Goal: Task Accomplishment & Management: Complete application form

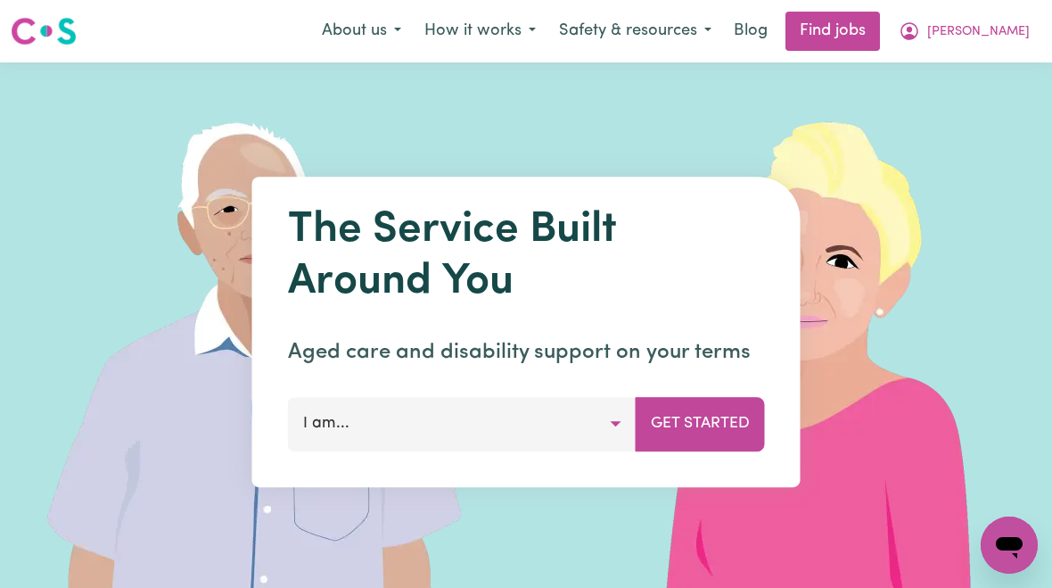
click at [996, 29] on span "[PERSON_NAME]" at bounding box center [979, 32] width 103 height 20
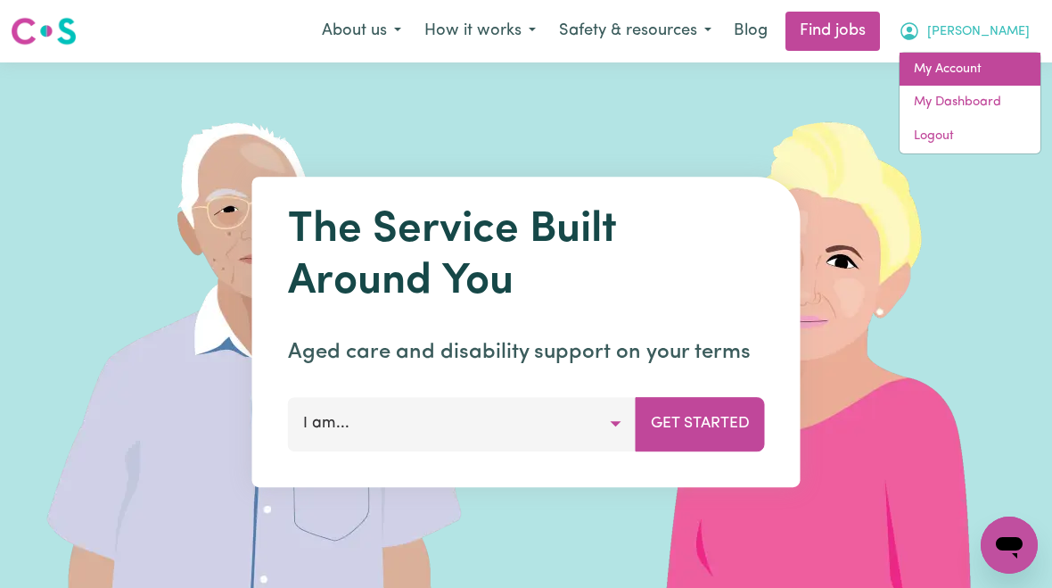
click at [969, 74] on link "My Account" at bounding box center [970, 70] width 141 height 34
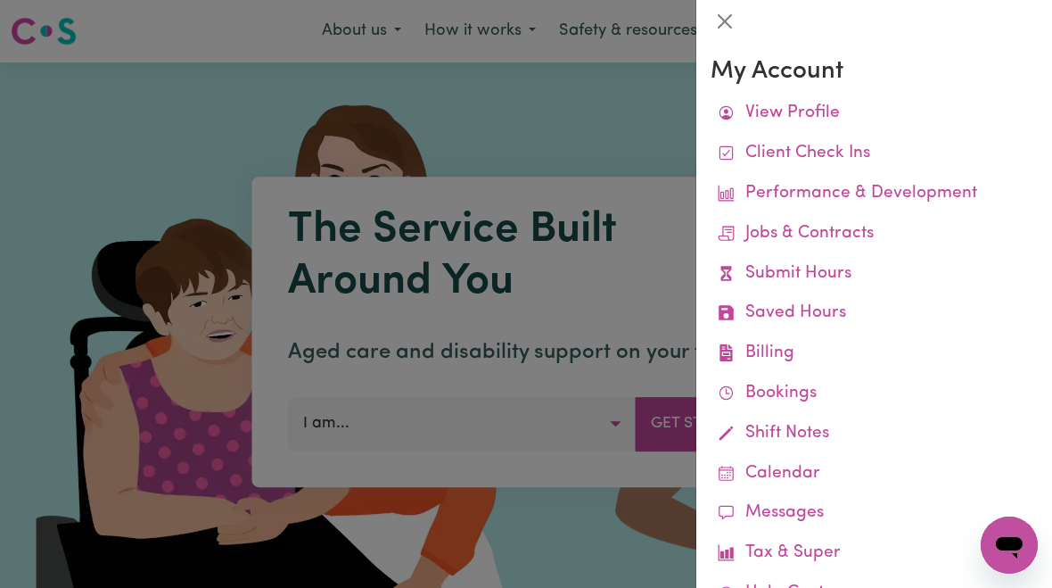
click at [837, 270] on link "Submit Hours" at bounding box center [874, 274] width 327 height 40
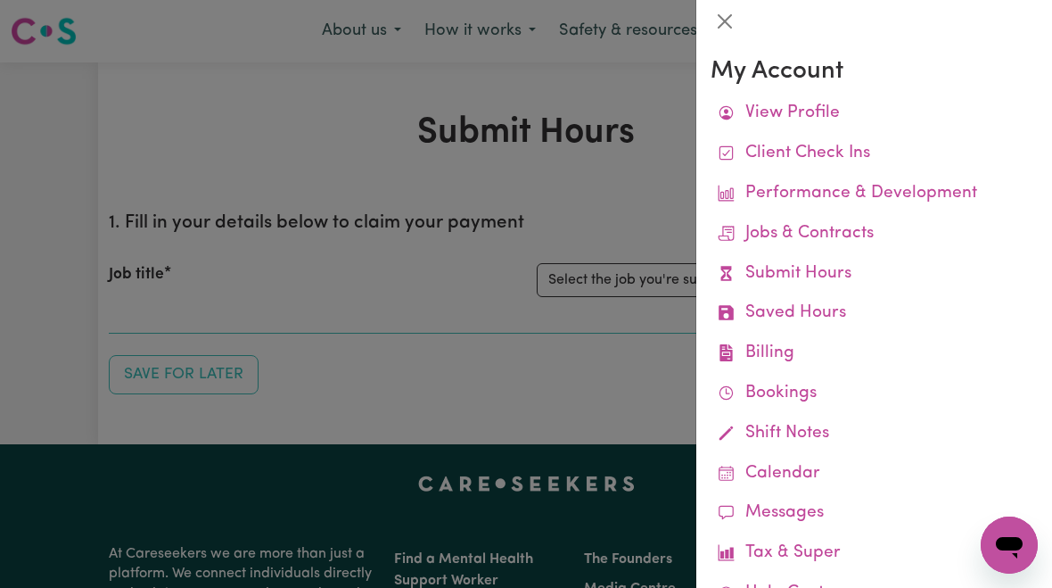
click at [647, 273] on div at bounding box center [526, 294] width 1052 height 588
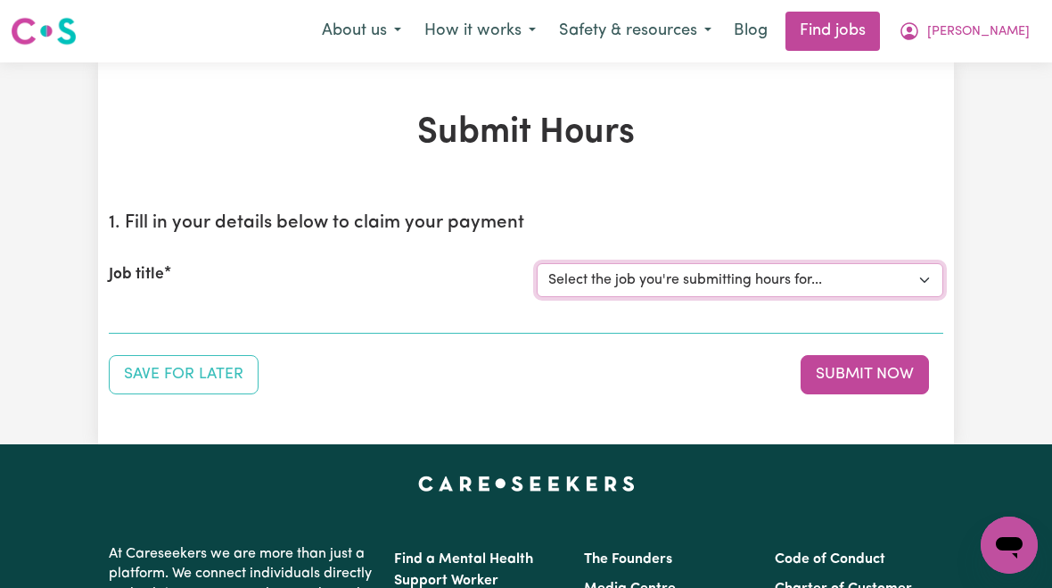
click at [707, 282] on select "Select the job you're submitting hours for... [[PERSON_NAME]] [DEMOGRAPHIC_DATA…" at bounding box center [740, 280] width 407 height 34
select select "10438"
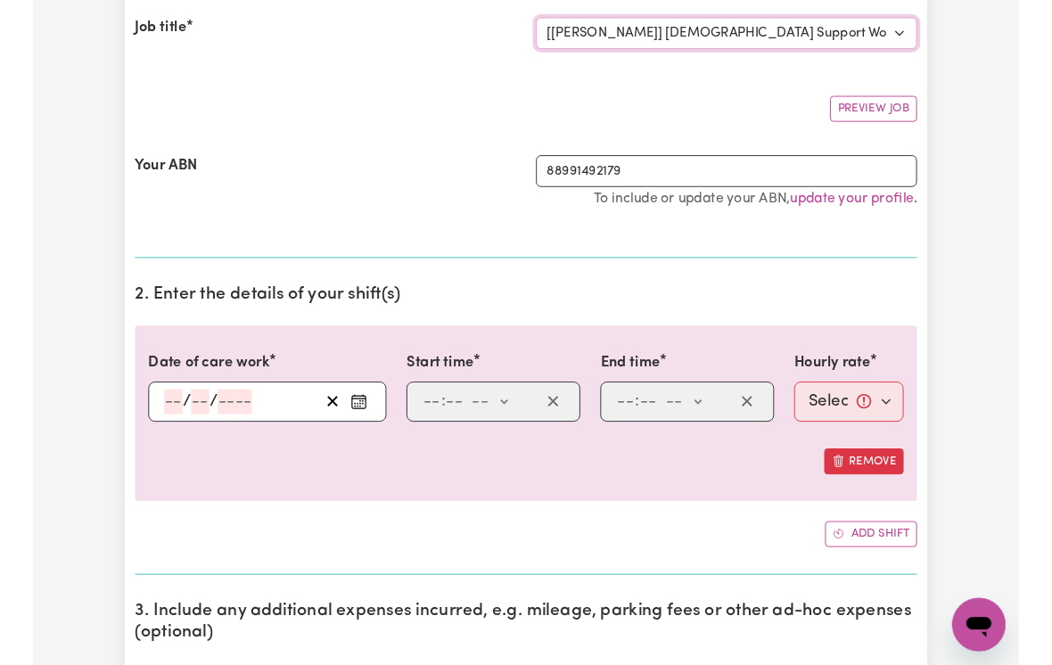
scroll to position [247, 0]
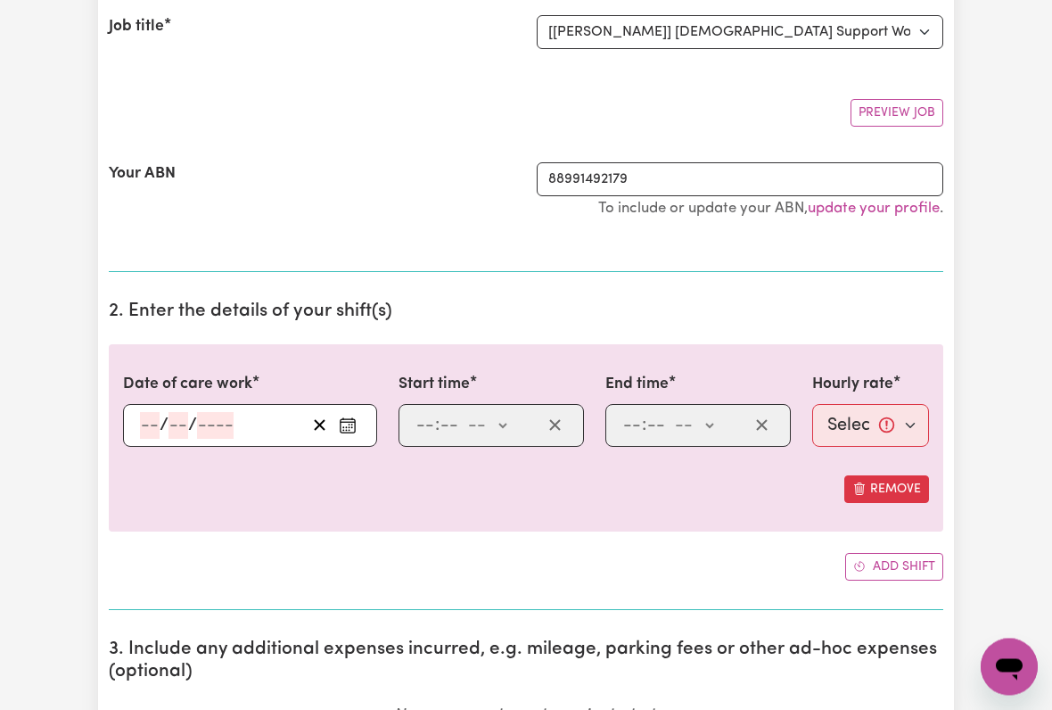
click at [148, 419] on input "number" at bounding box center [150, 426] width 20 height 27
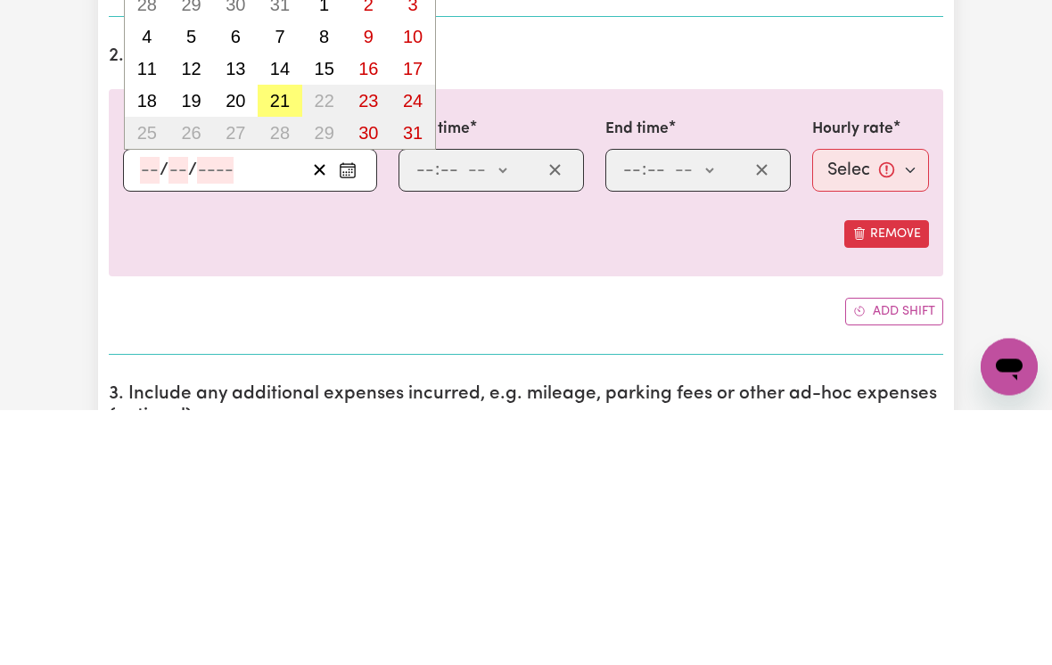
click at [277, 347] on abbr "21" at bounding box center [280, 357] width 20 height 20
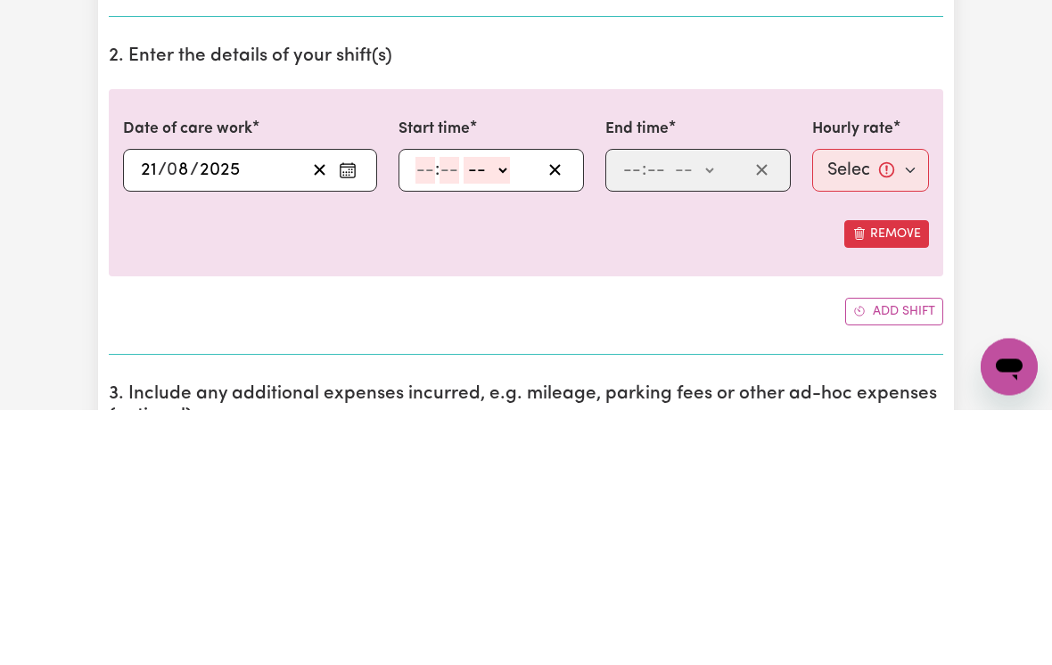
type input "[DATE]"
type input "21"
type input "8"
type input "2025"
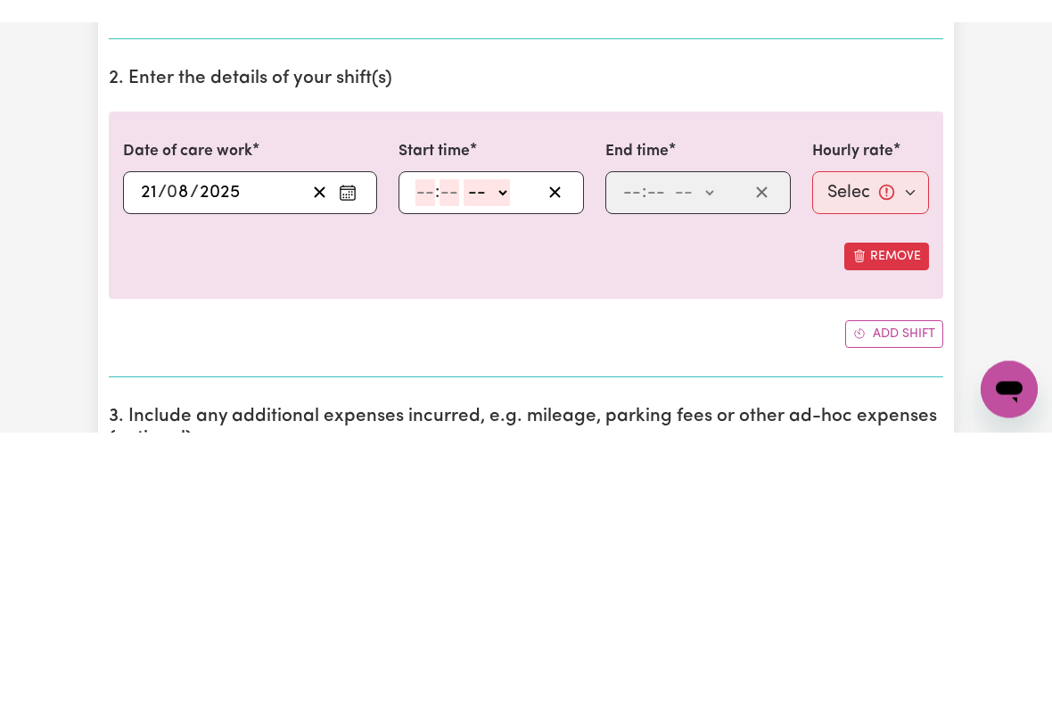
scroll to position [503, 0]
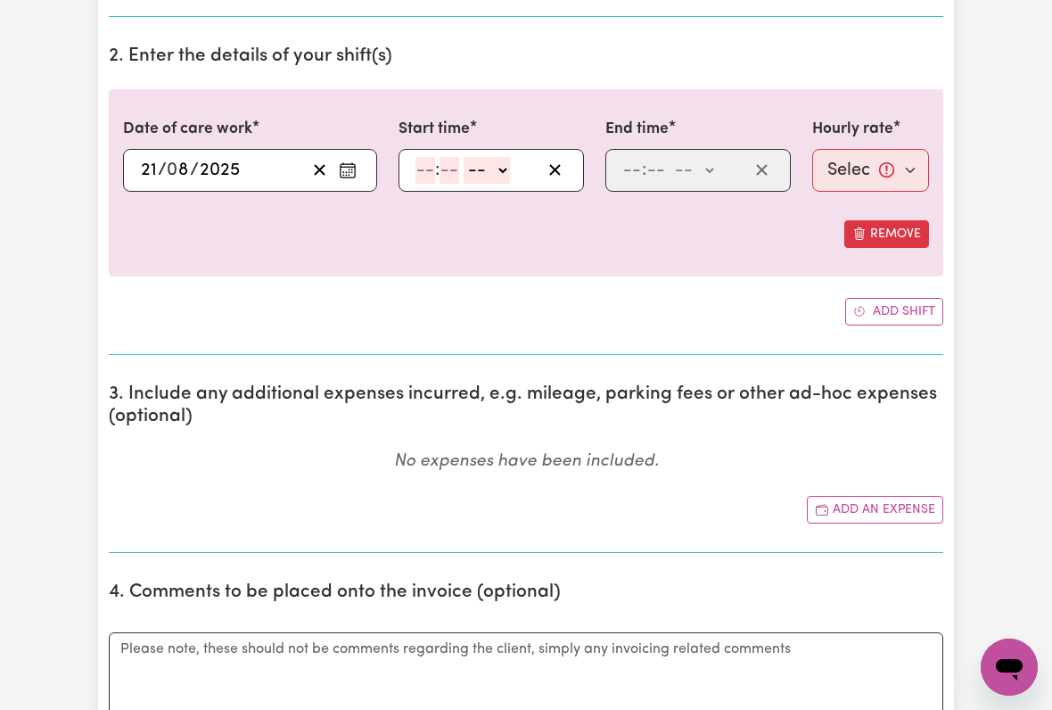
click at [433, 169] on input "number" at bounding box center [426, 170] width 20 height 27
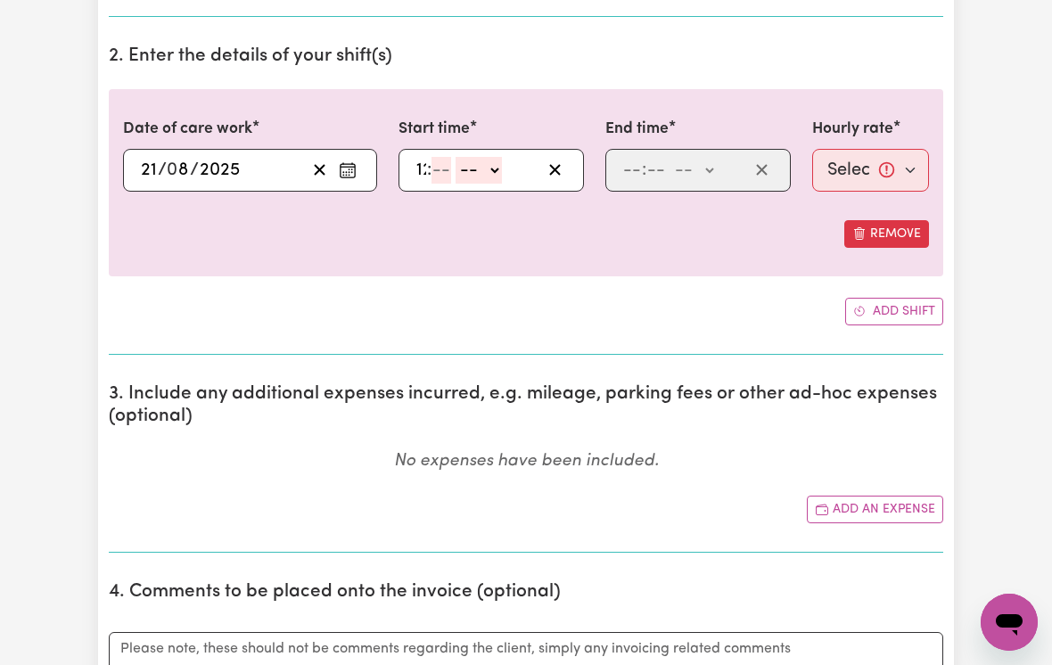
type input "12"
type input "00"
click at [513, 167] on select "-- am pm" at bounding box center [489, 170] width 46 height 27
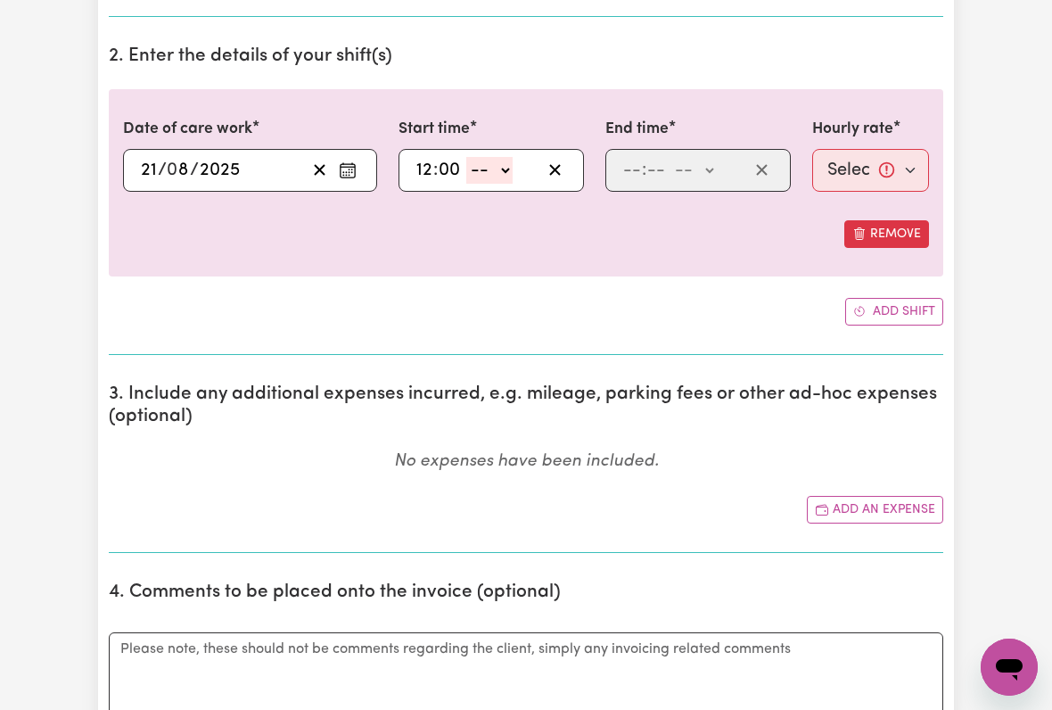
select select "pm"
type input "12:00"
type input "0"
click at [635, 165] on input "number" at bounding box center [633, 170] width 20 height 27
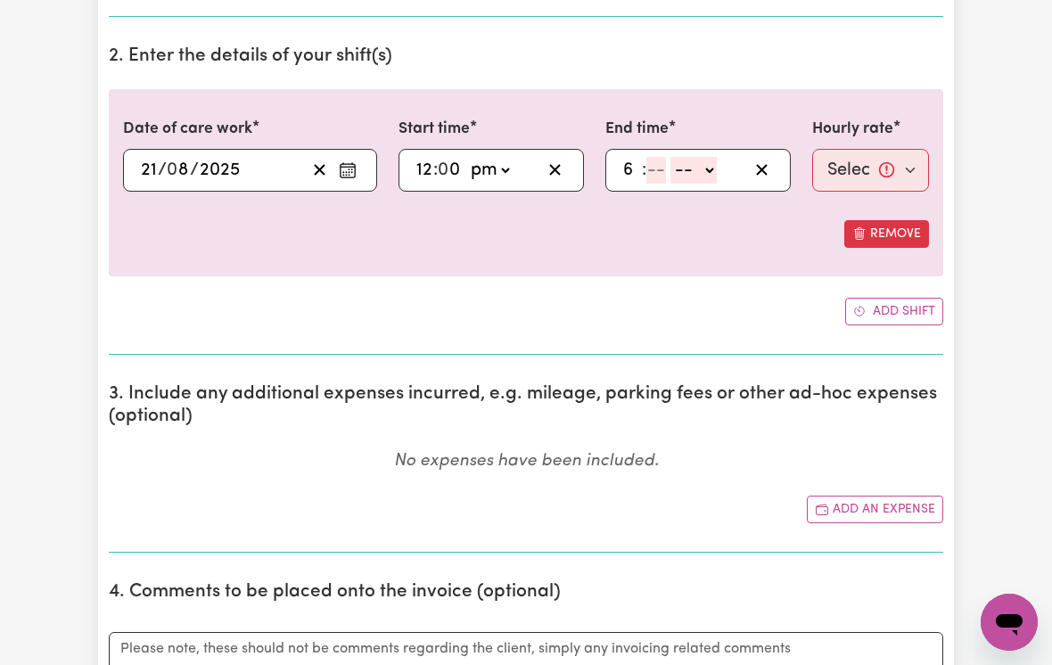
type input "6"
type input "00"
click at [714, 169] on select "-- am pm" at bounding box center [691, 170] width 46 height 27
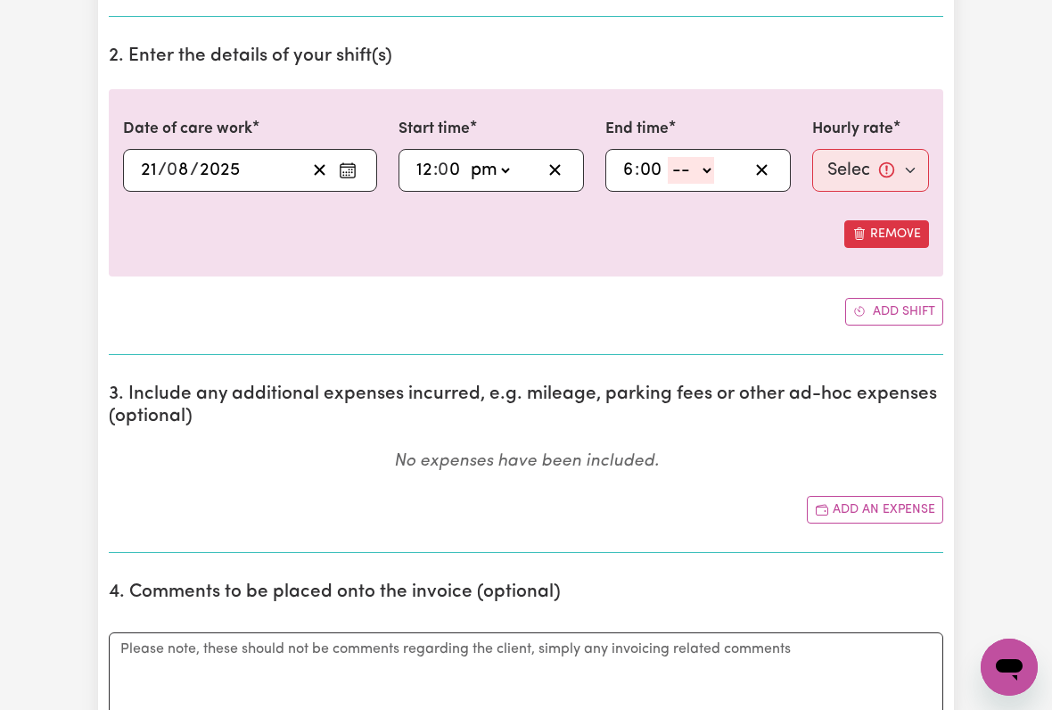
select select "pm"
type input "18:00"
type input "0"
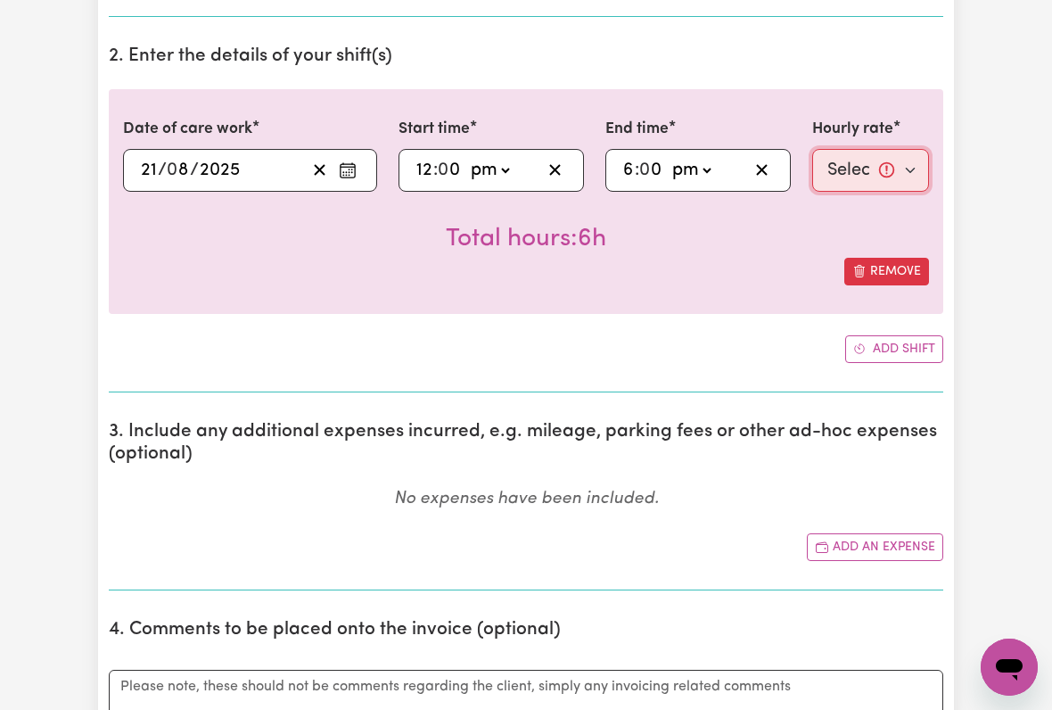
click at [867, 169] on select "Select rate... $54.48 (Weekday) $135.14 (Public Holiday) $64.81 (Evening Care)" at bounding box center [870, 170] width 117 height 43
select select "54.48-Weekday"
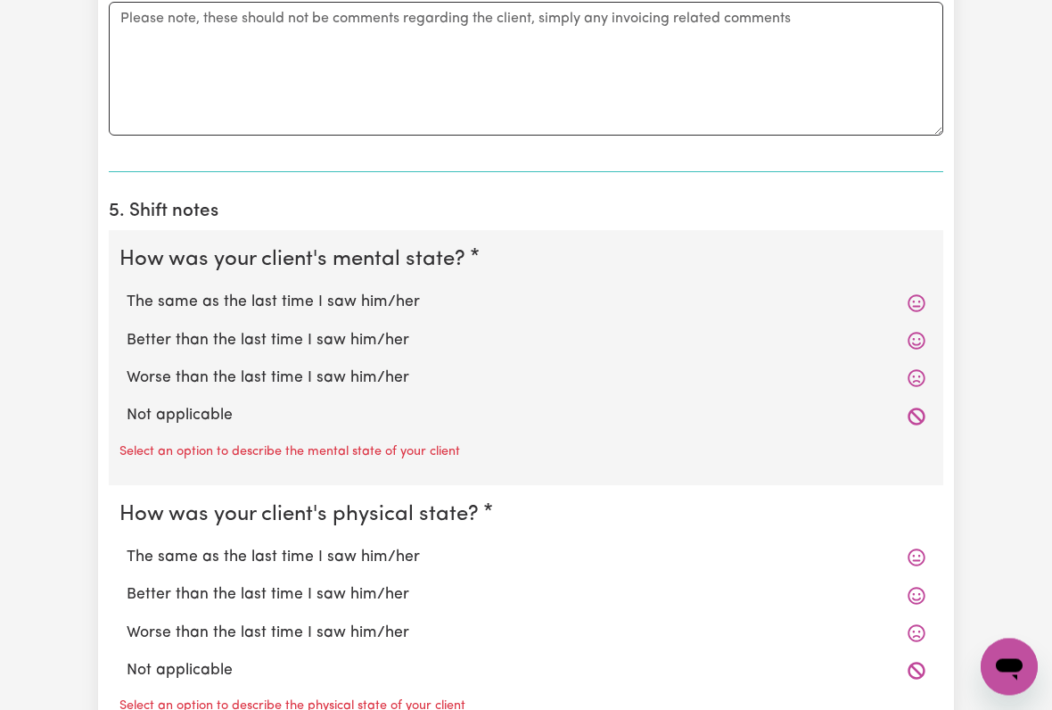
scroll to position [1171, 0]
click at [352, 298] on label "The same as the last time I saw him/her" at bounding box center [526, 302] width 799 height 23
click at [127, 291] on input "The same as the last time I saw him/her" at bounding box center [126, 290] width 1 height 1
radio input "true"
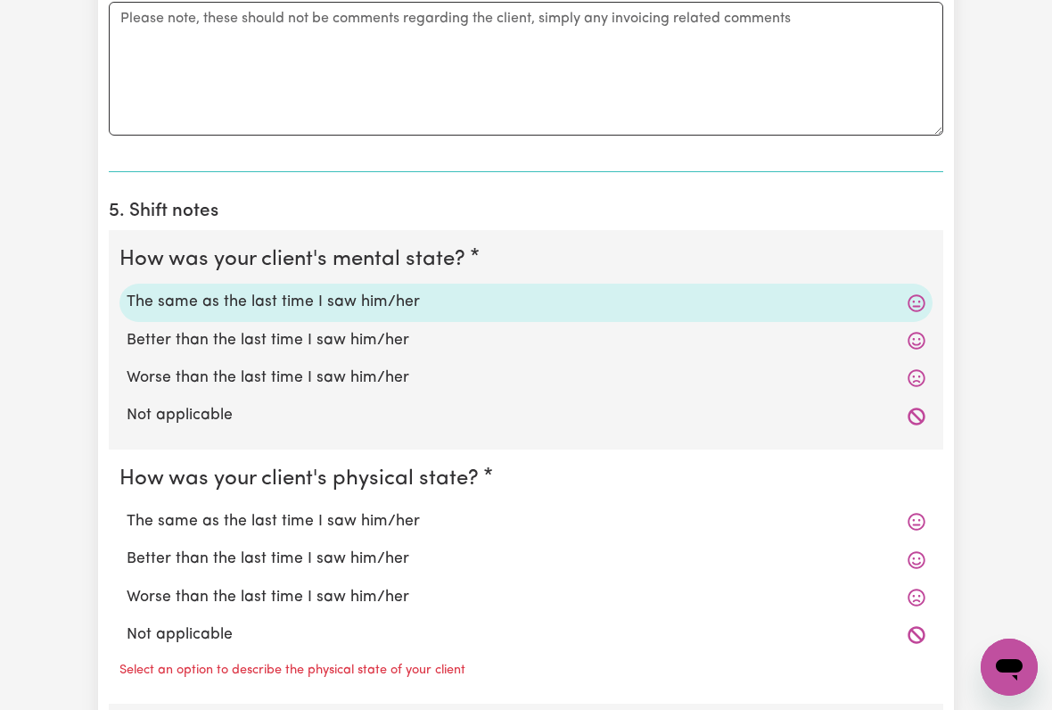
click at [358, 510] on label "The same as the last time I saw him/her" at bounding box center [526, 521] width 799 height 23
click at [127, 509] on input "The same as the last time I saw him/her" at bounding box center [126, 509] width 1 height 1
radio input "true"
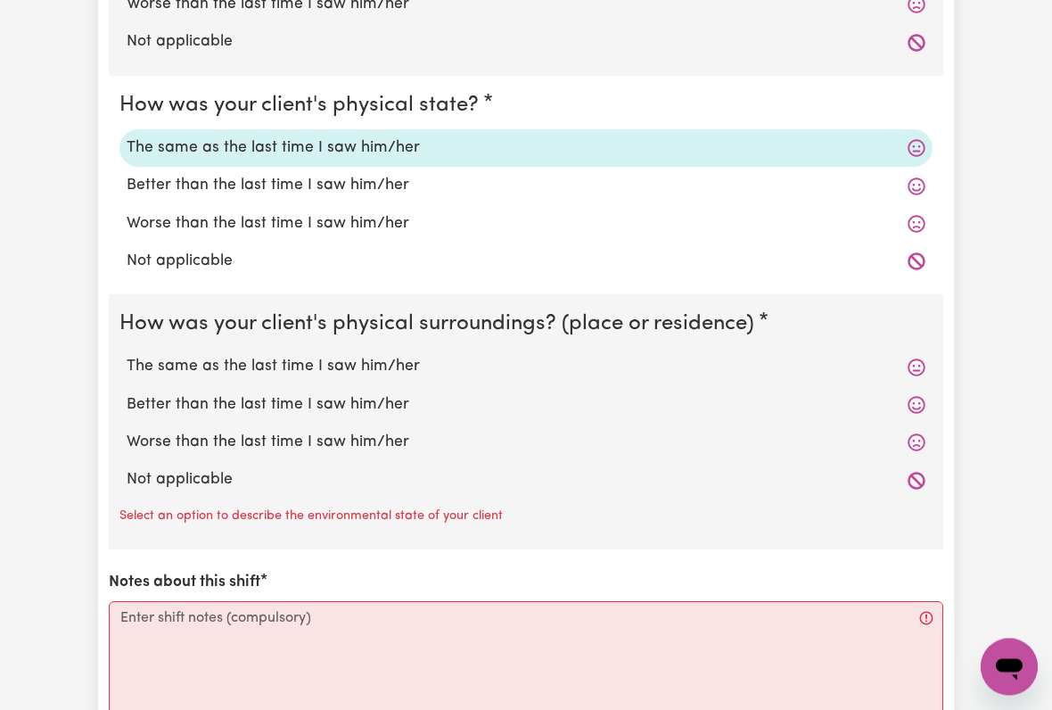
scroll to position [1545, 0]
click at [375, 355] on label "The same as the last time I saw him/her" at bounding box center [526, 366] width 799 height 23
click at [127, 354] on input "The same as the last time I saw him/her" at bounding box center [126, 354] width 1 height 1
radio input "true"
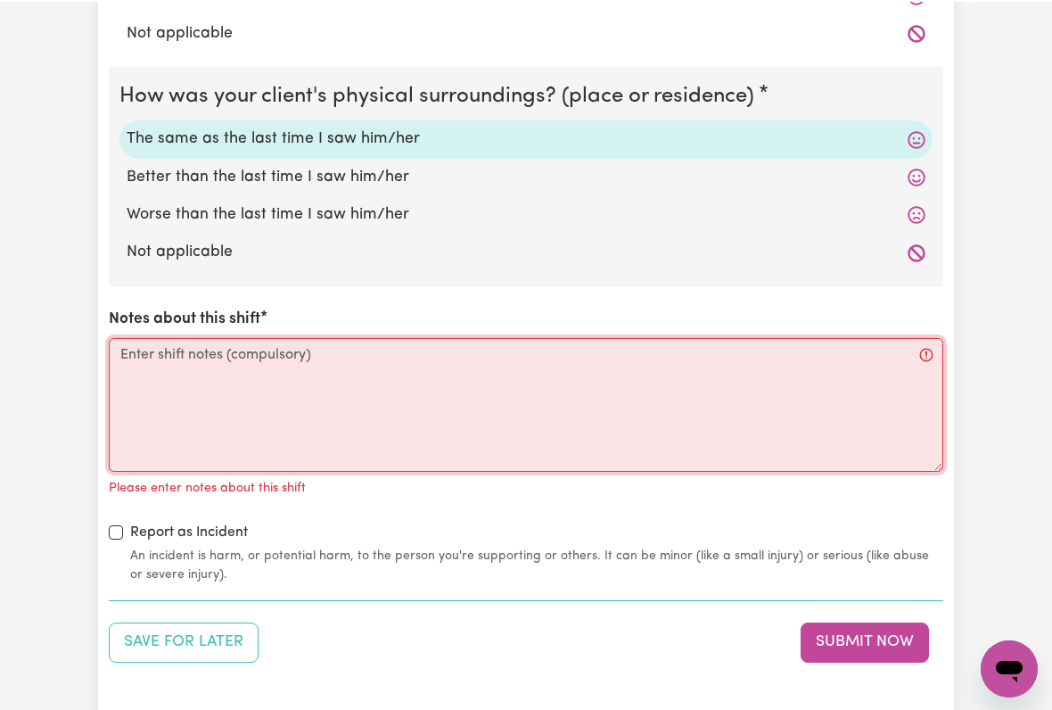
click at [138, 356] on textarea "Notes about this shift" at bounding box center [526, 403] width 835 height 134
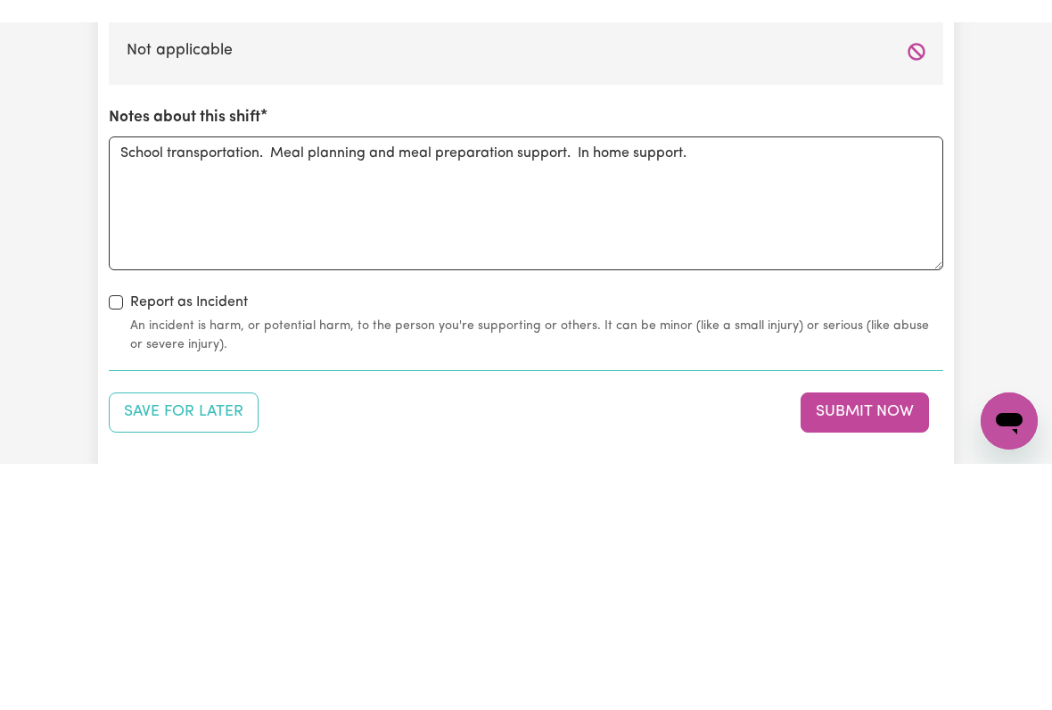
scroll to position [1996, 0]
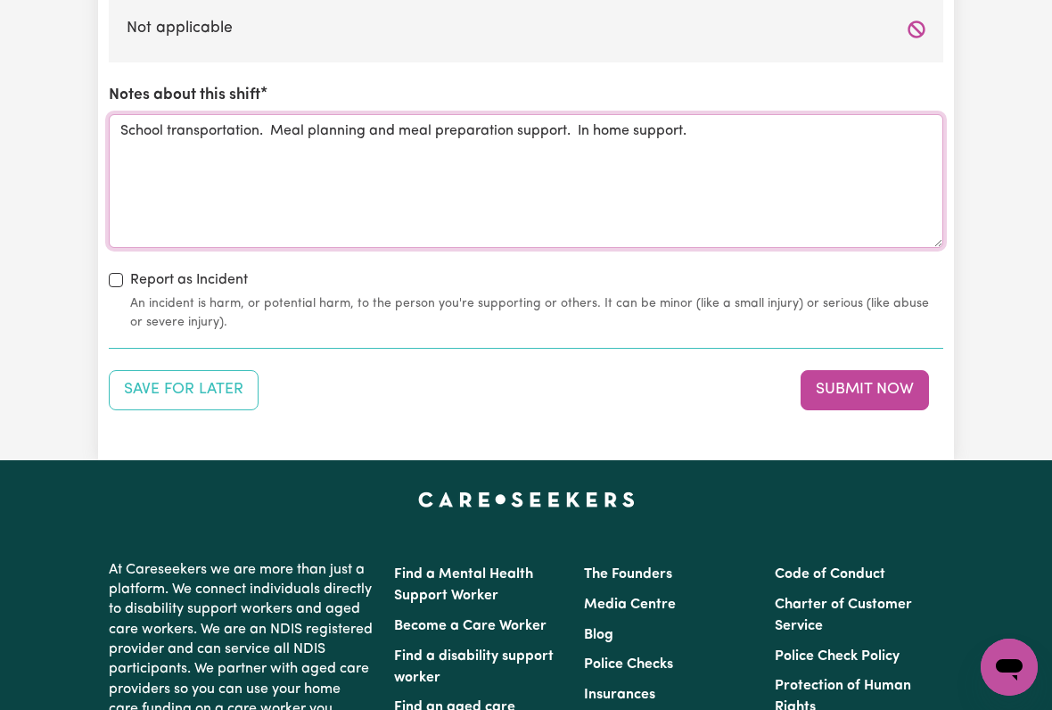
type textarea "School transportation. Meal planning and meal preparation support. In home supp…"
click at [846, 374] on button "Submit Now" at bounding box center [865, 389] width 128 height 39
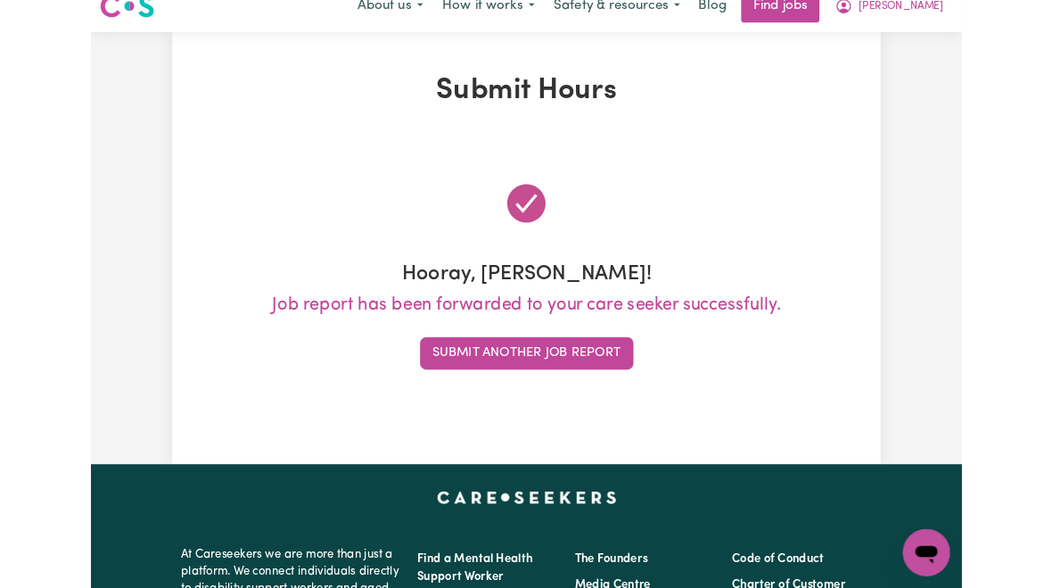
scroll to position [0, 0]
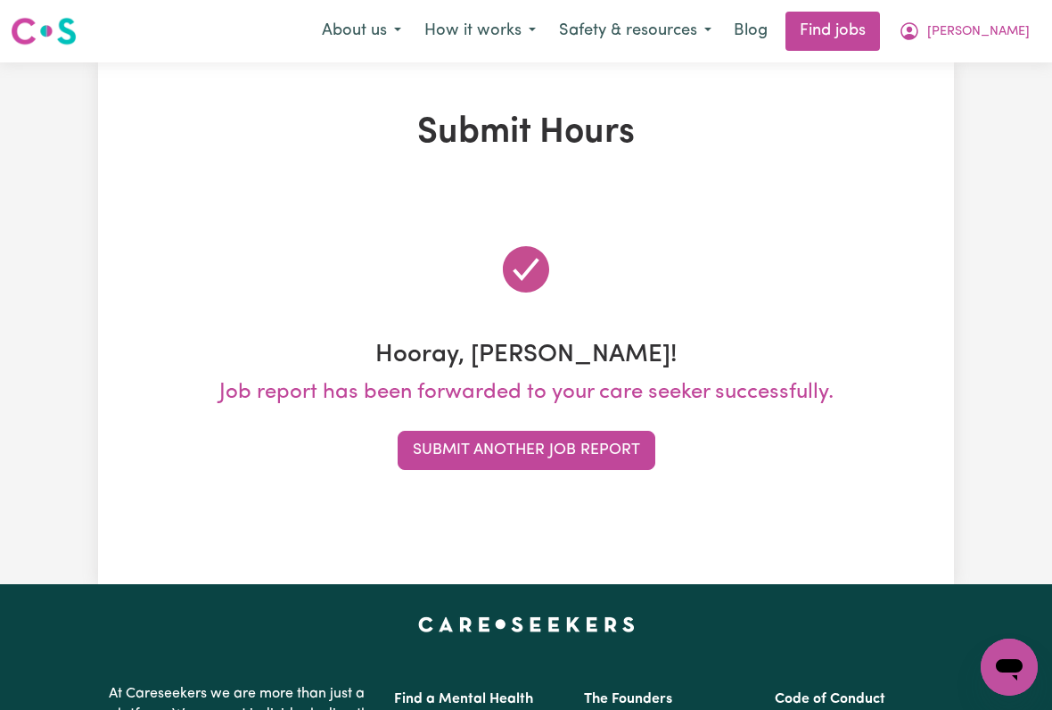
click at [1003, 35] on span "[PERSON_NAME]" at bounding box center [979, 32] width 103 height 20
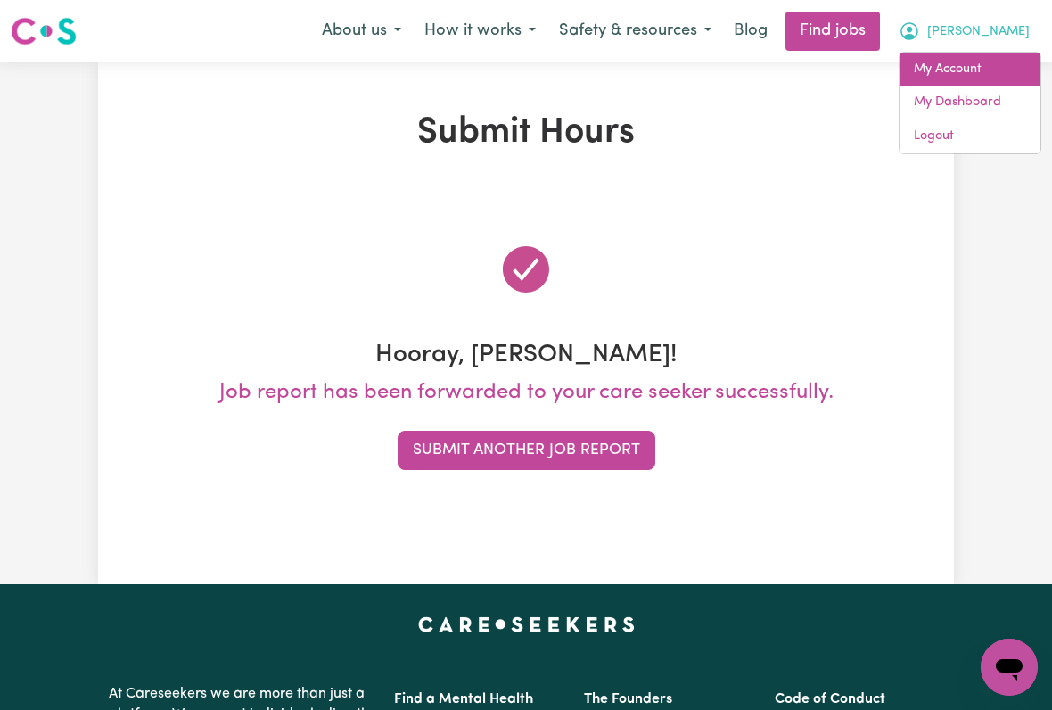
click at [961, 72] on link "My Account" at bounding box center [970, 70] width 141 height 34
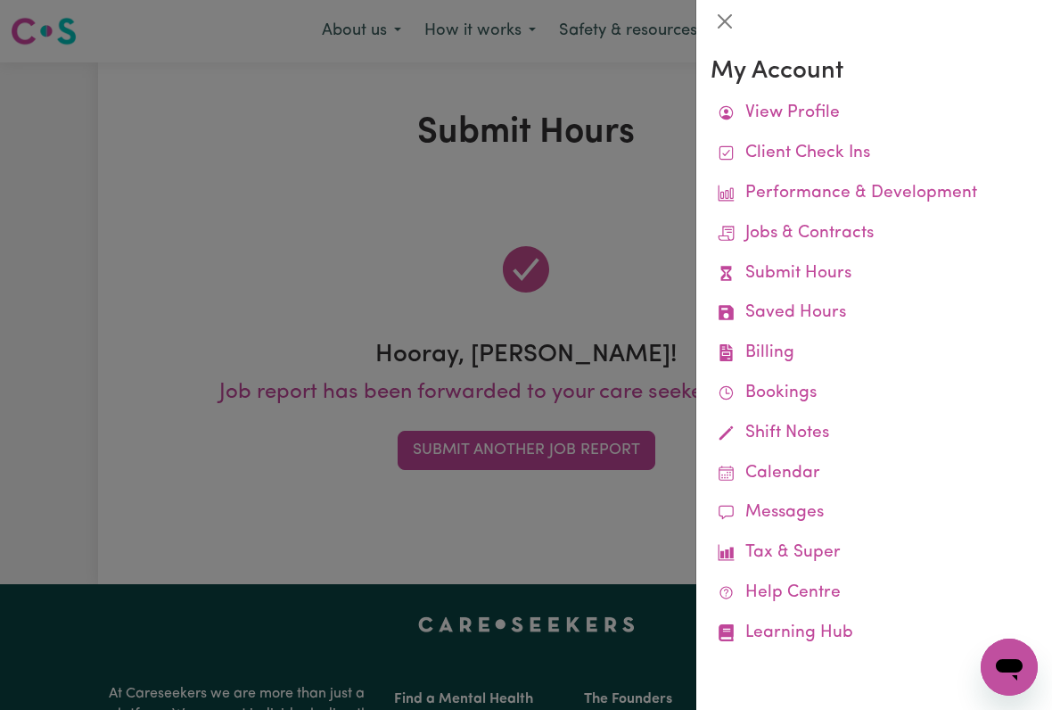
click at [0, 0] on link "Job Reports" at bounding box center [0, 0] width 0 height 0
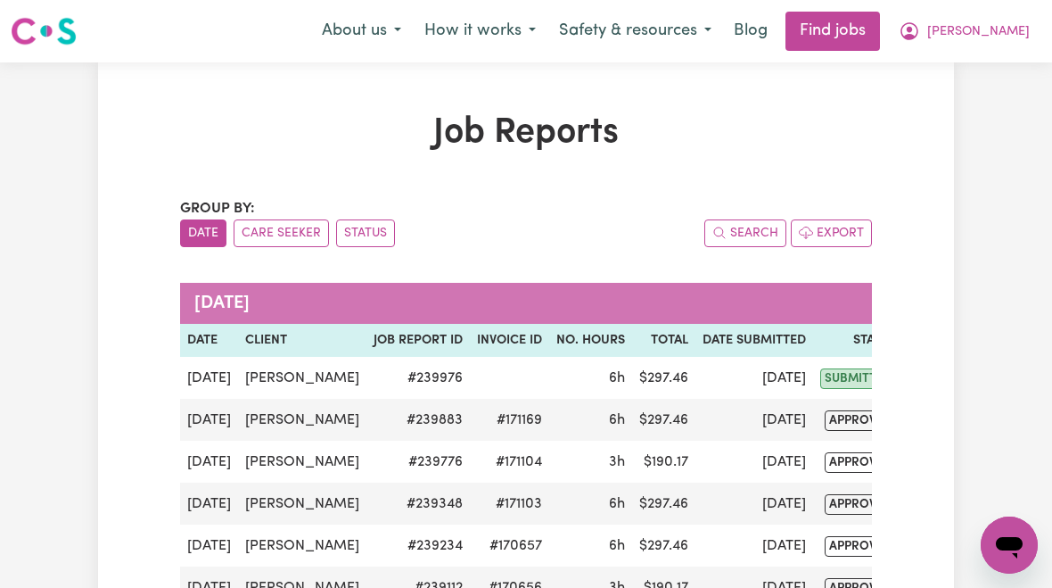
click at [996, 37] on span "[PERSON_NAME]" at bounding box center [979, 32] width 103 height 20
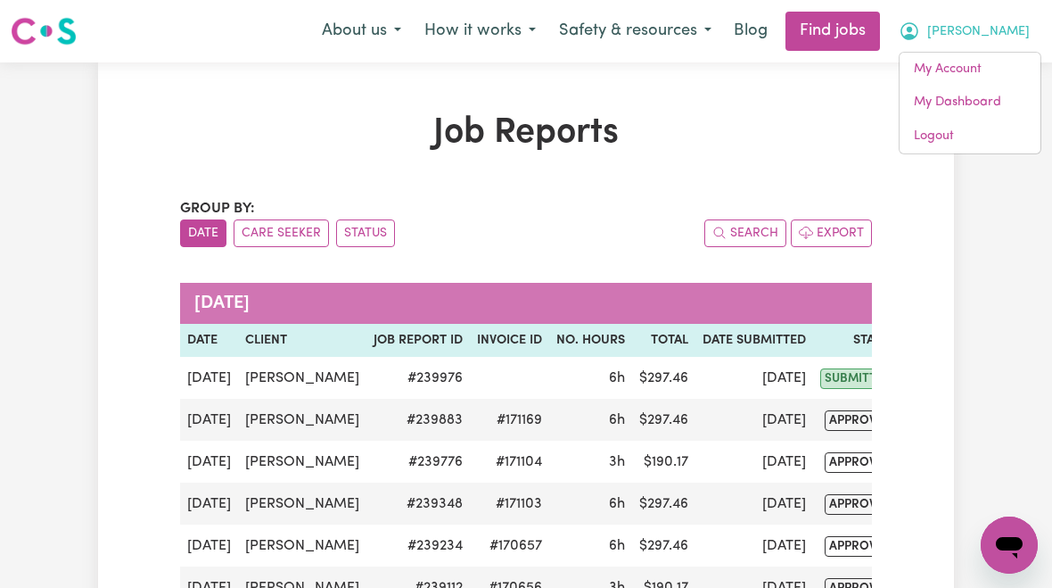
click at [975, 67] on link "My Account" at bounding box center [970, 70] width 141 height 34
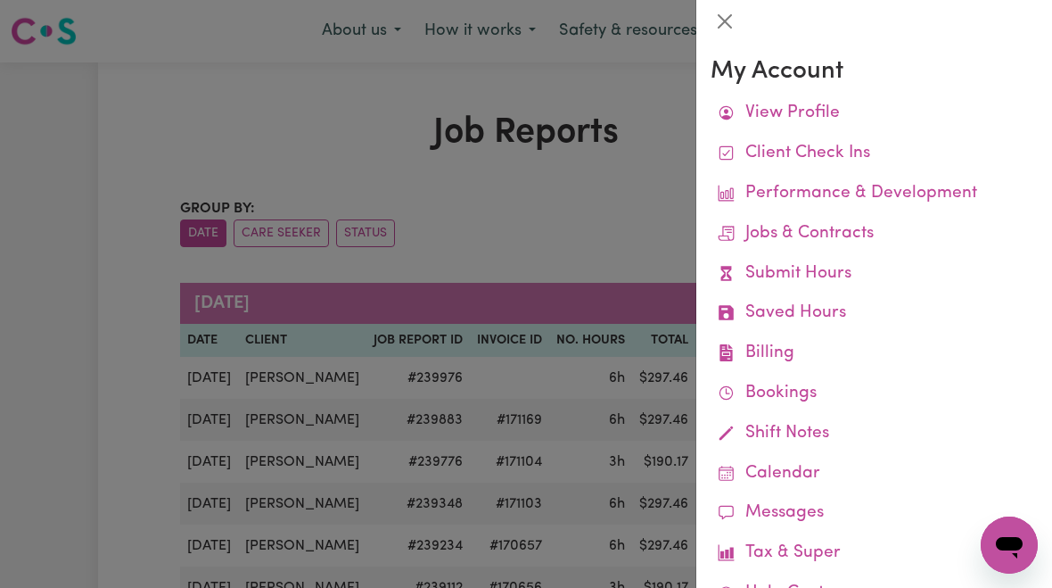
click at [0, 0] on link "Remittances" at bounding box center [0, 0] width 0 height 0
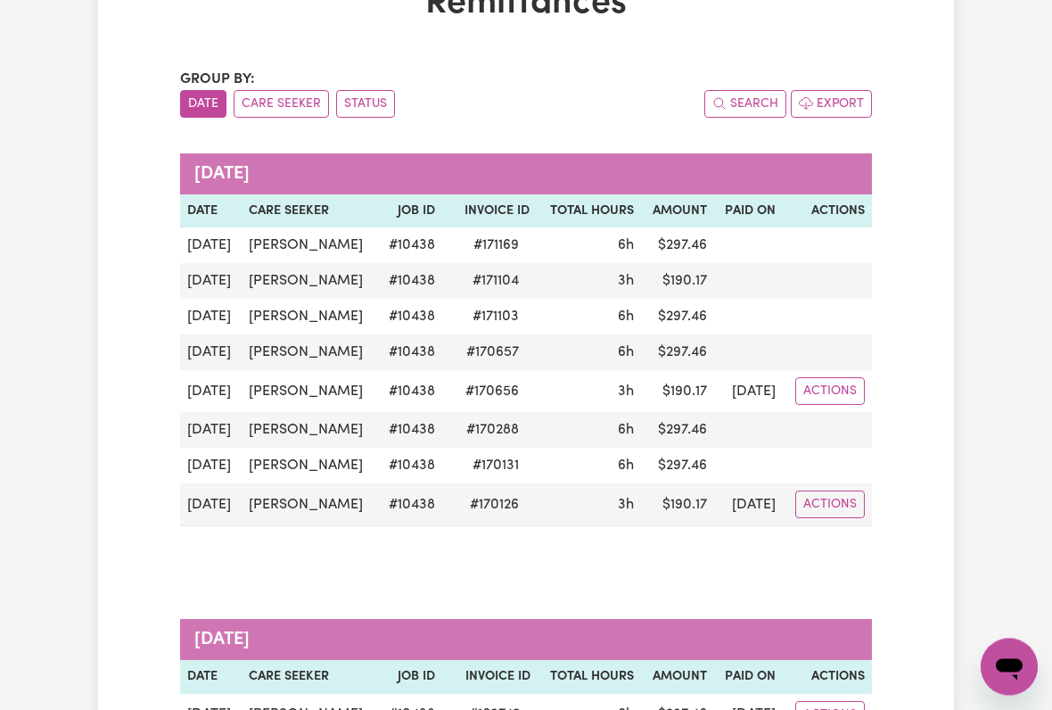
scroll to position [130, 0]
